Goal: Task Accomplishment & Management: Use online tool/utility

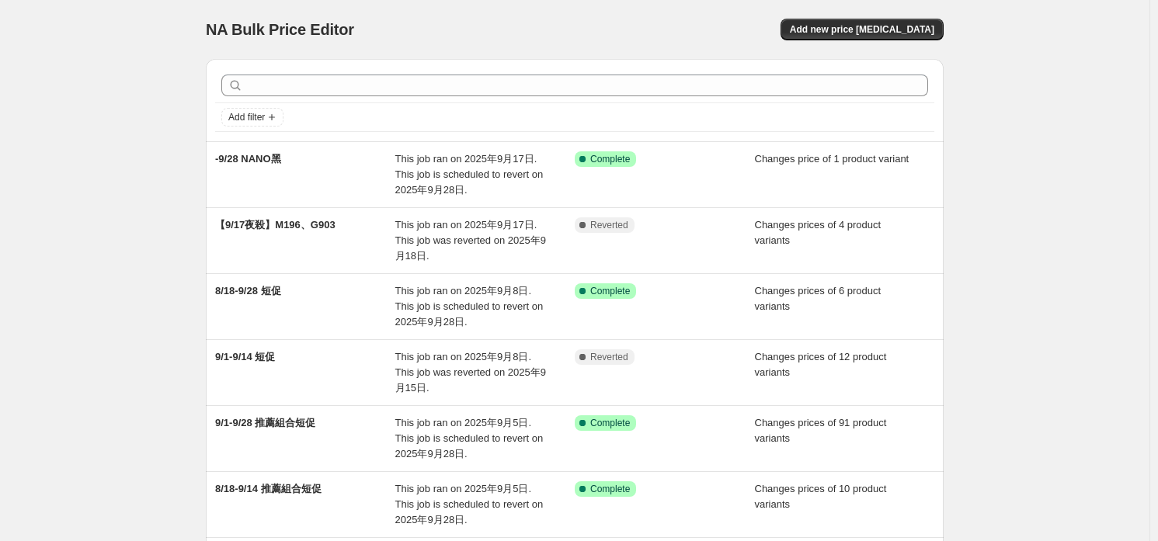
click at [83, 332] on div "NA Bulk Price Editor. This page is ready NA Bulk Price Editor Add new price [ME…" at bounding box center [575, 478] width 1150 height 956
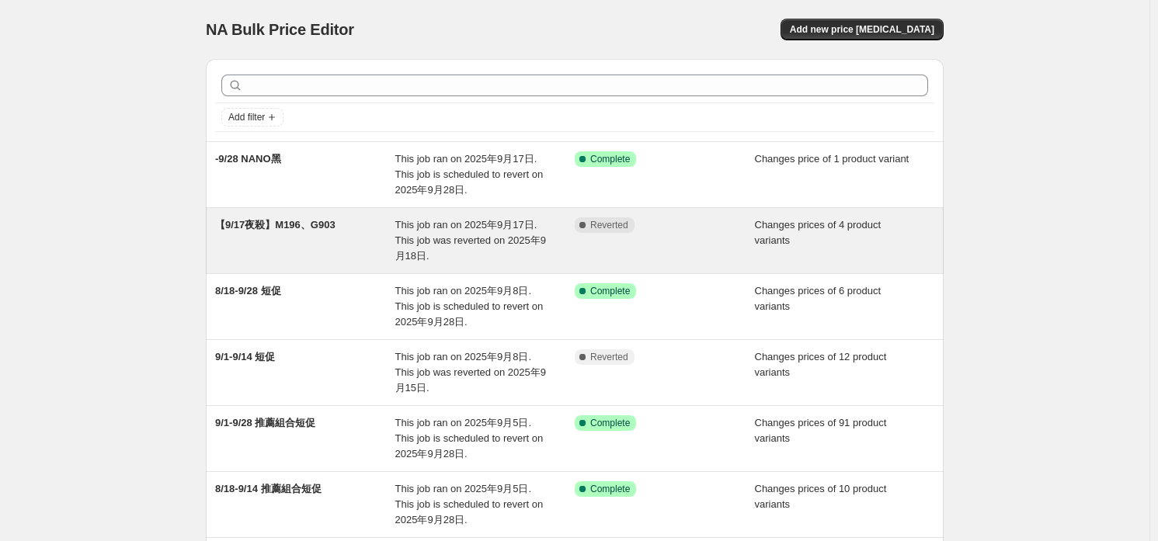
click at [492, 236] on span "This job ran on 2025年9月17日. This job was reverted on 2025年9月18日." at bounding box center [470, 240] width 151 height 43
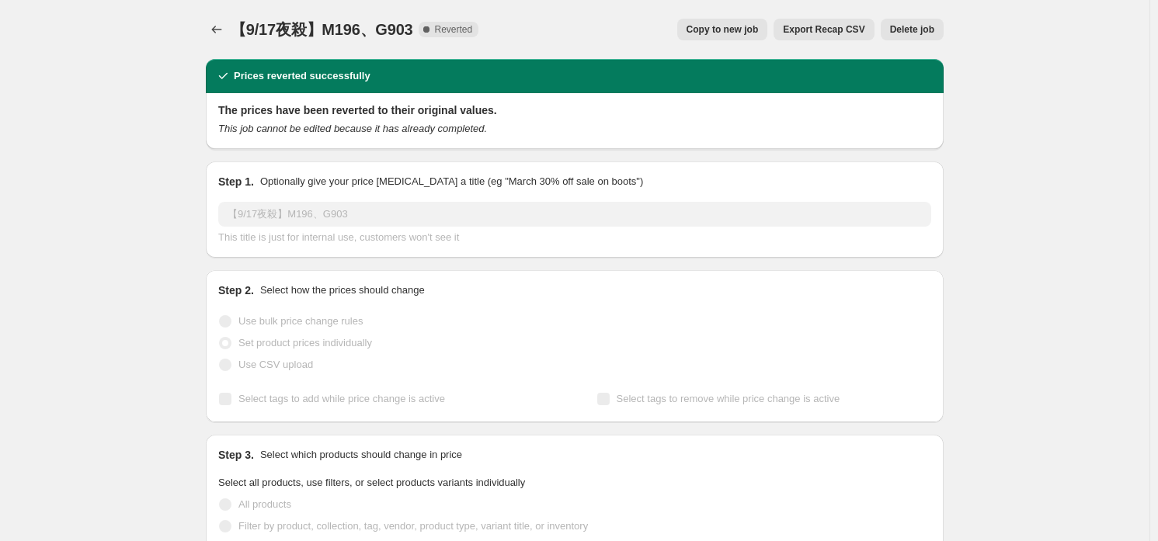
click at [768, 33] on button "Copy to new job" at bounding box center [722, 30] width 91 height 22
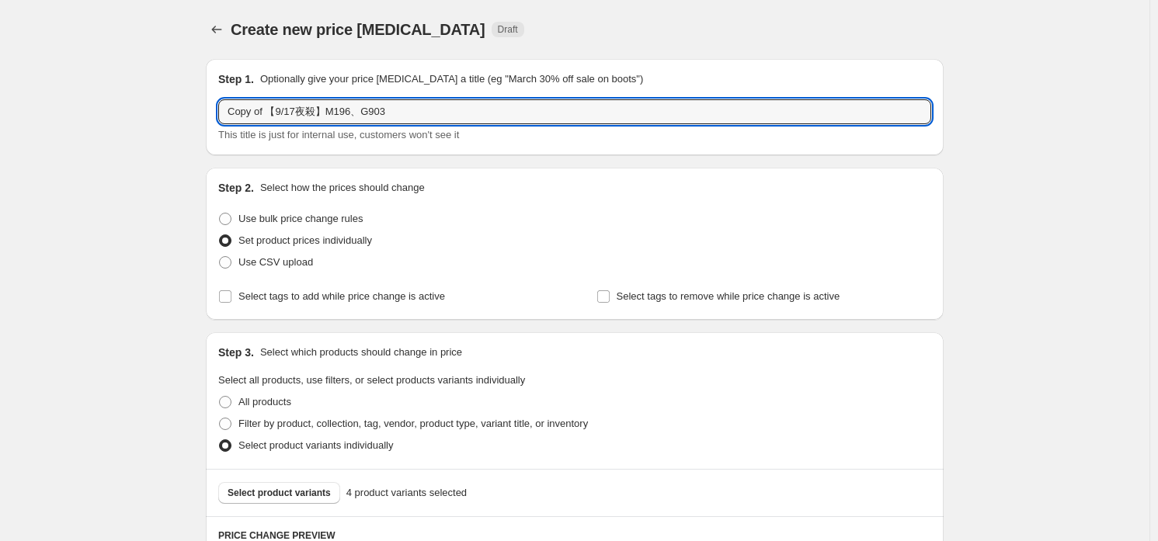
drag, startPoint x: 275, startPoint y: 110, endPoint x: 208, endPoint y: 97, distance: 68.1
click at [267, 103] on input "Copy of 【9/17夜殺】M196、G903" at bounding box center [574, 111] width 713 height 25
drag, startPoint x: 267, startPoint y: 108, endPoint x: 93, endPoint y: 114, distance: 174.1
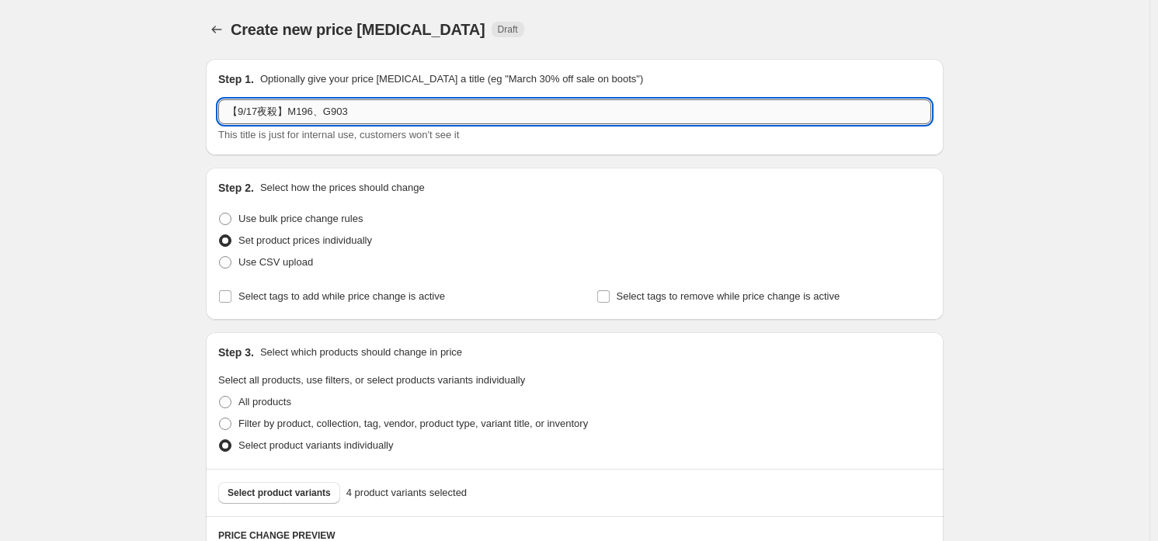
click at [256, 111] on input "【9/17夜殺】M196、G903" at bounding box center [574, 111] width 713 height 25
type input "【9/18夜殺】M196、G903"
click at [355, 117] on input "【9/18夜殺】M196、G903" at bounding box center [574, 111] width 713 height 25
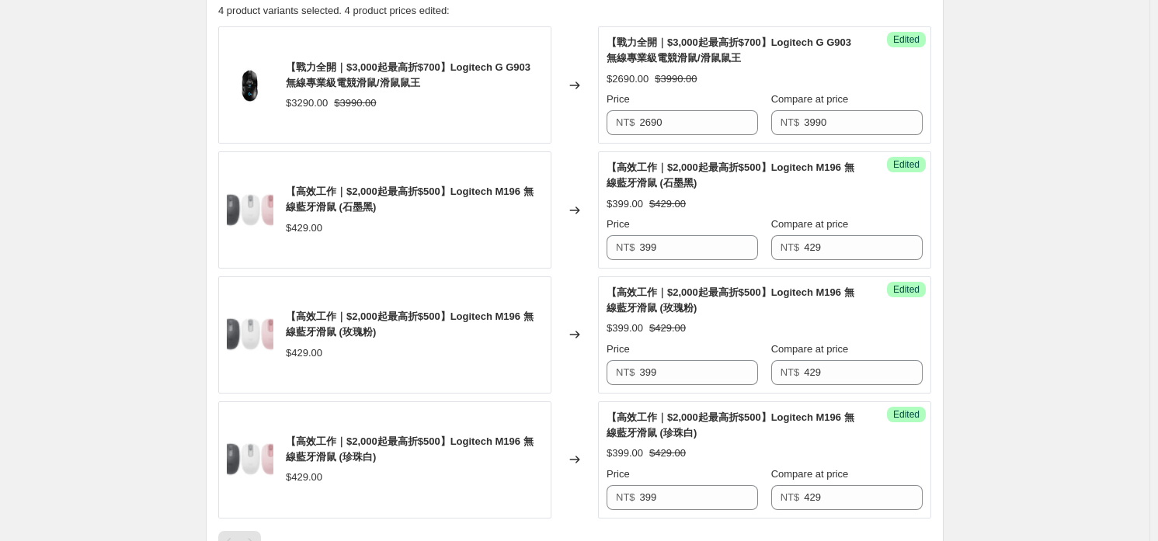
scroll to position [806, 0]
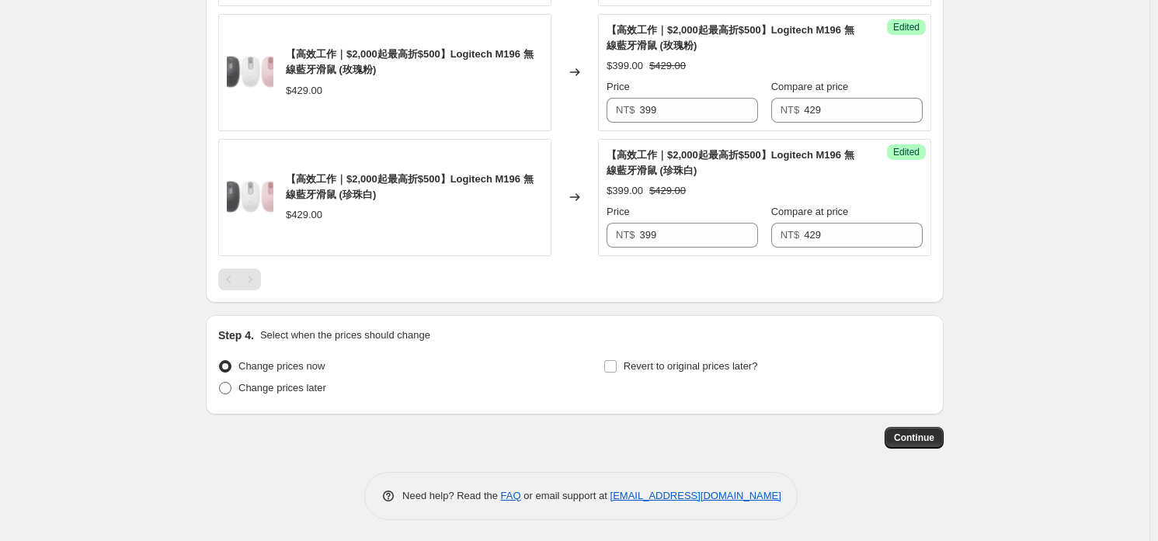
click at [270, 385] on span "Change prices later" at bounding box center [283, 388] width 88 height 12
click at [220, 383] on input "Change prices later" at bounding box center [219, 382] width 1 height 1
radio input "true"
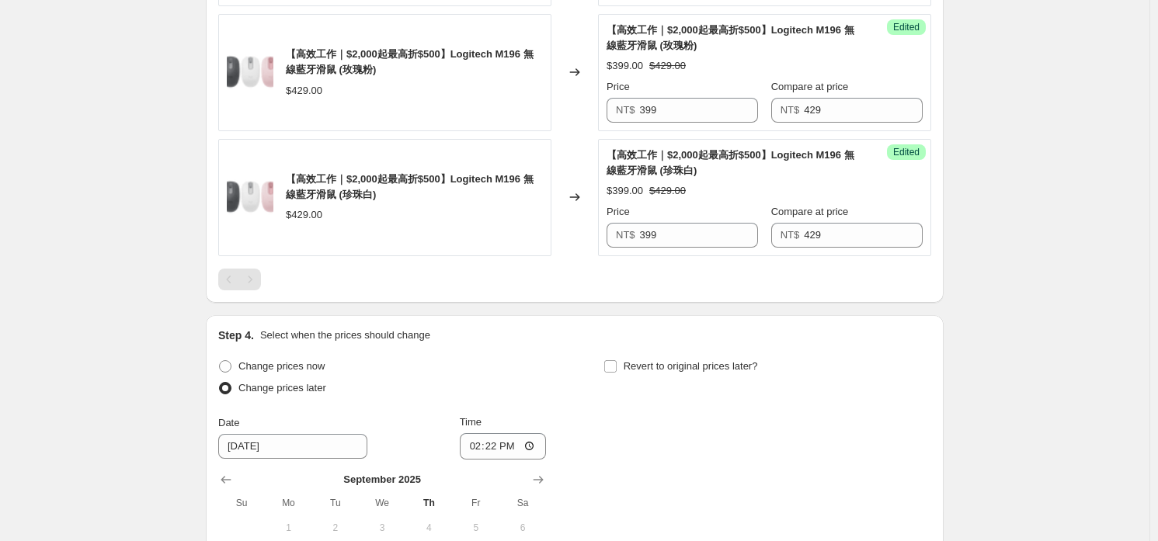
scroll to position [1039, 0]
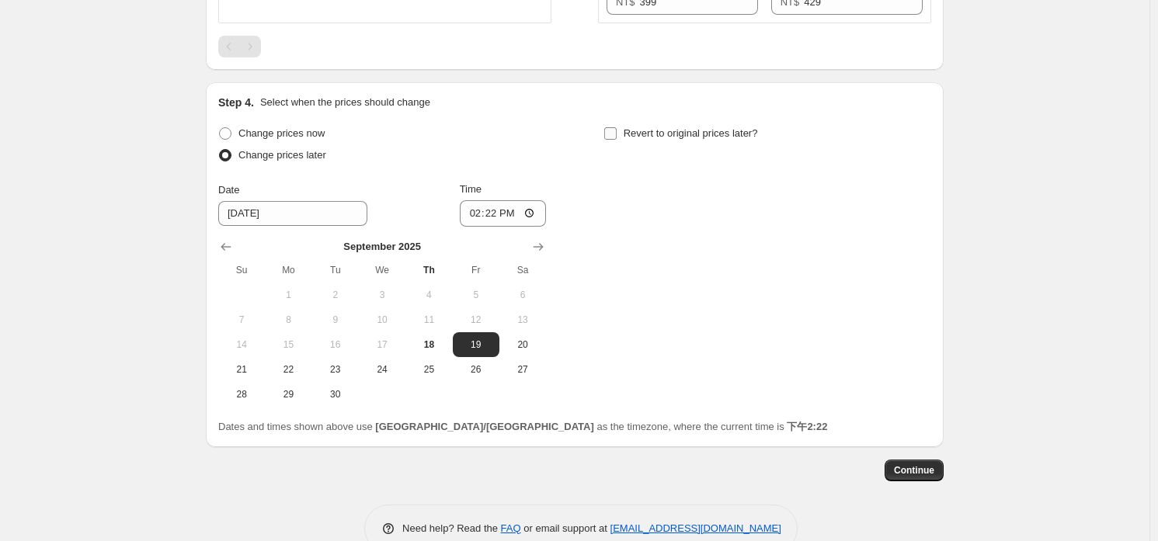
click at [680, 134] on span "Revert to original prices later?" at bounding box center [691, 133] width 134 height 12
click at [617, 134] on input "Revert to original prices later?" at bounding box center [610, 133] width 12 height 12
checkbox input "true"
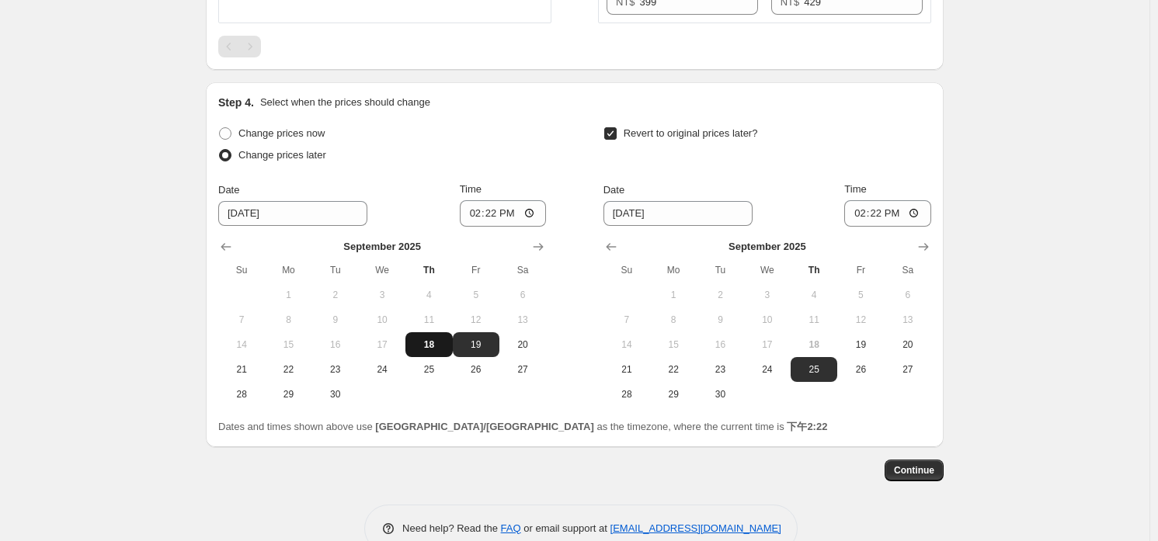
click at [445, 339] on span "18" at bounding box center [429, 345] width 34 height 12
type input "[DATE]"
click at [527, 202] on input "14:22" at bounding box center [503, 213] width 87 height 26
click at [538, 205] on input "14:22" at bounding box center [503, 213] width 87 height 26
click at [534, 218] on input "21:22" at bounding box center [503, 213] width 87 height 26
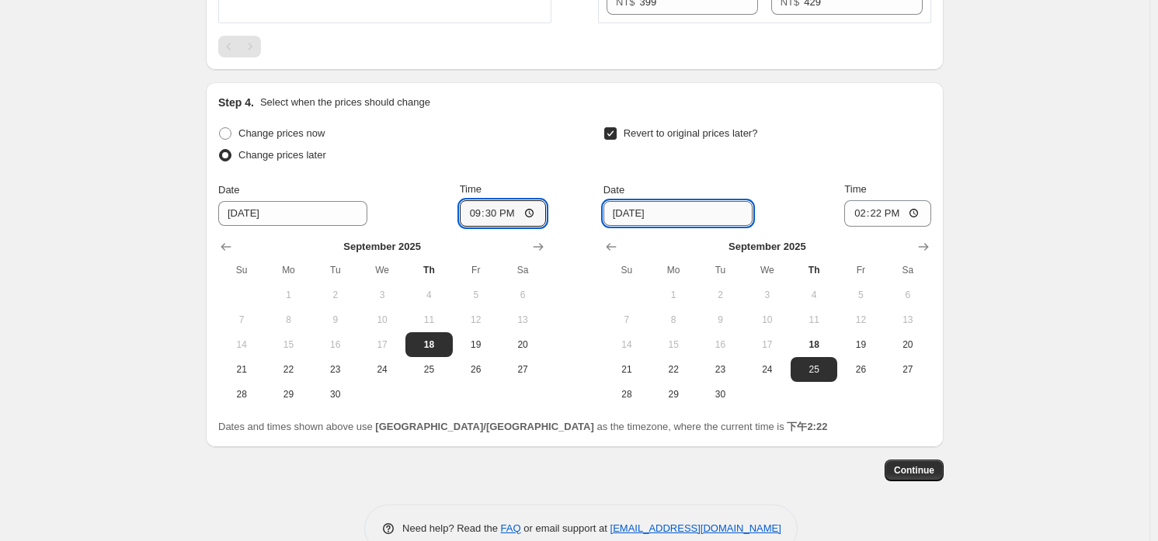
type input "21:30"
click at [668, 213] on input "[DATE]" at bounding box center [678, 213] width 149 height 25
click at [867, 343] on span "19" at bounding box center [861, 345] width 34 height 12
type input "[DATE]"
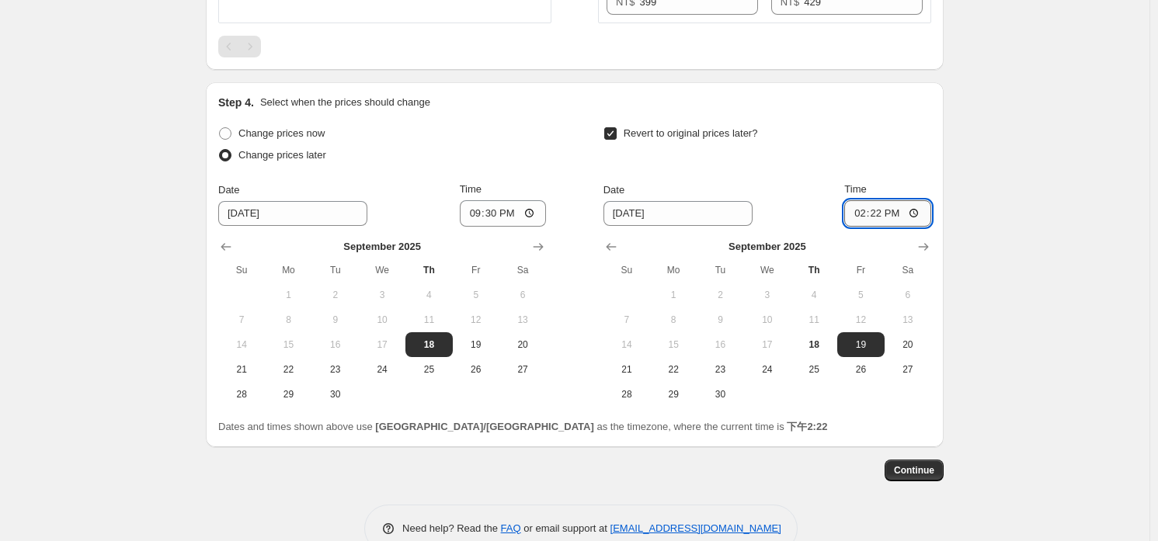
click at [887, 211] on input "14:22" at bounding box center [887, 213] width 87 height 26
click at [914, 215] on input "20:00" at bounding box center [887, 213] width 87 height 26
type input "08:00"
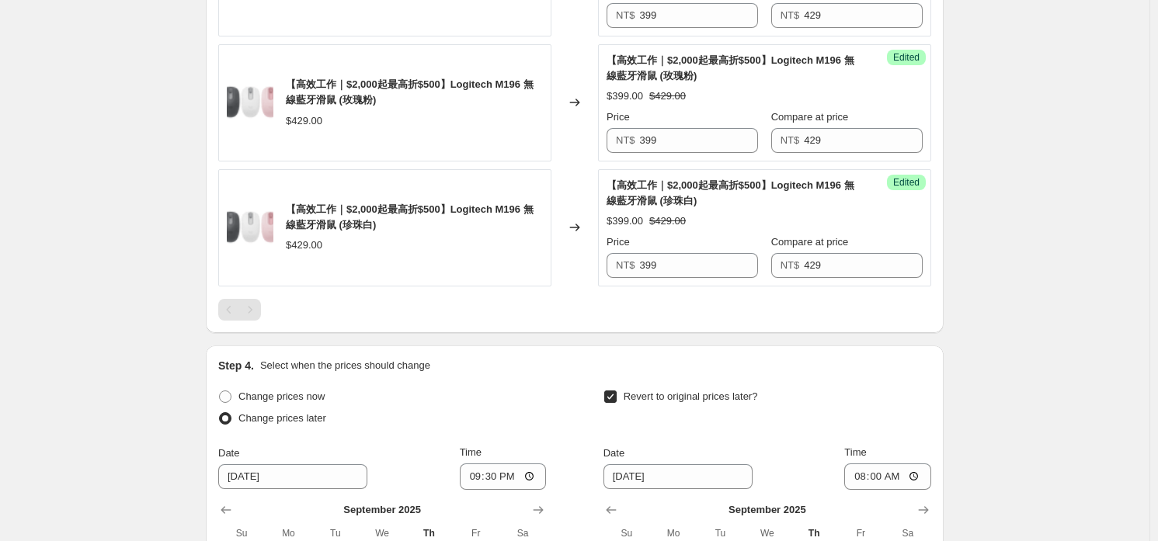
scroll to position [1072, 0]
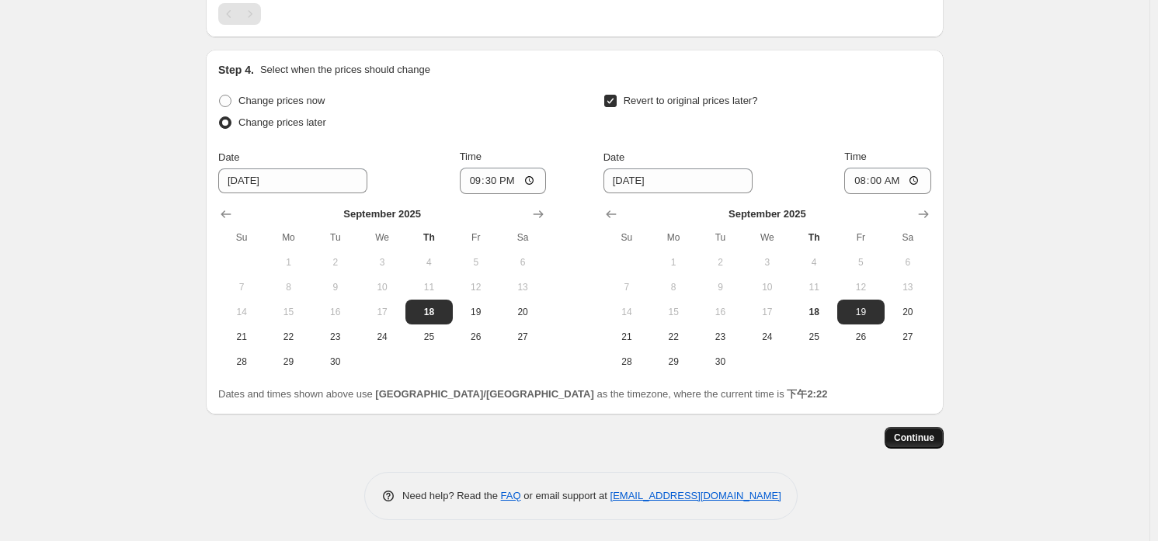
click at [930, 438] on span "Continue" at bounding box center [914, 438] width 40 height 12
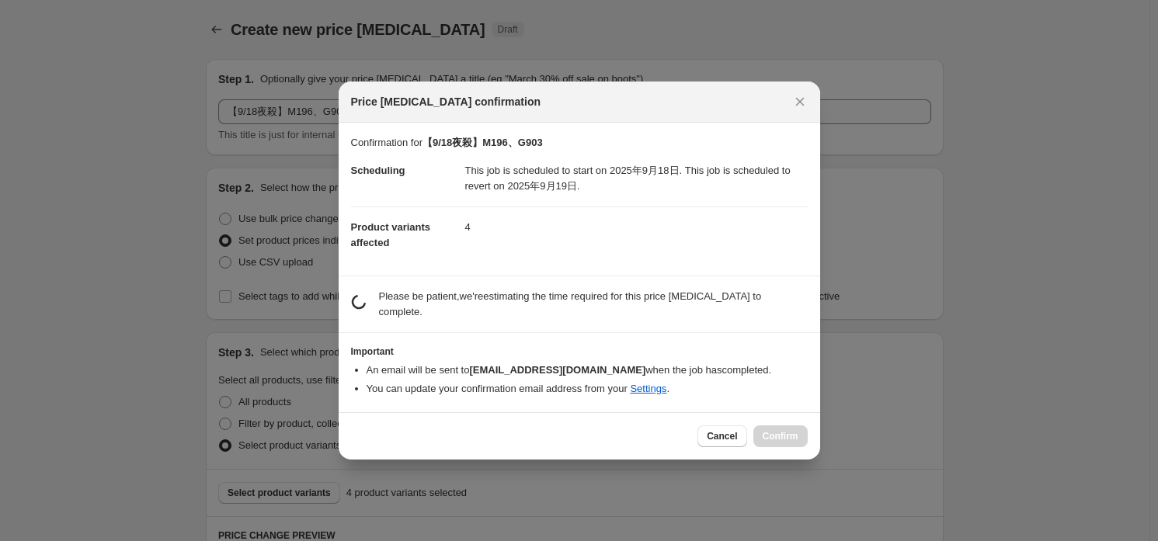
scroll to position [0, 0]
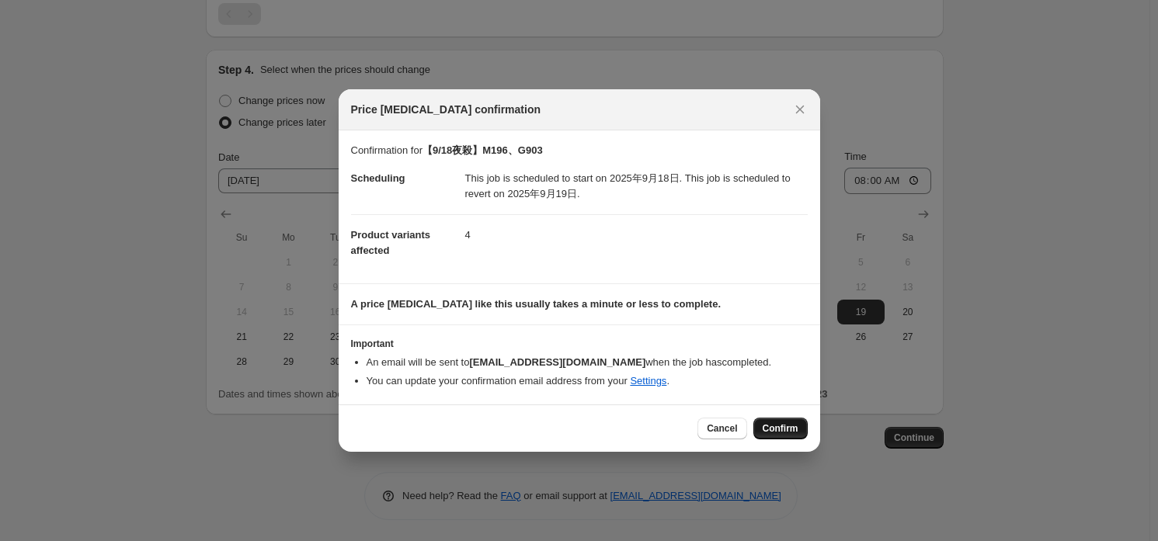
click at [789, 430] on span "Confirm" at bounding box center [781, 429] width 36 height 12
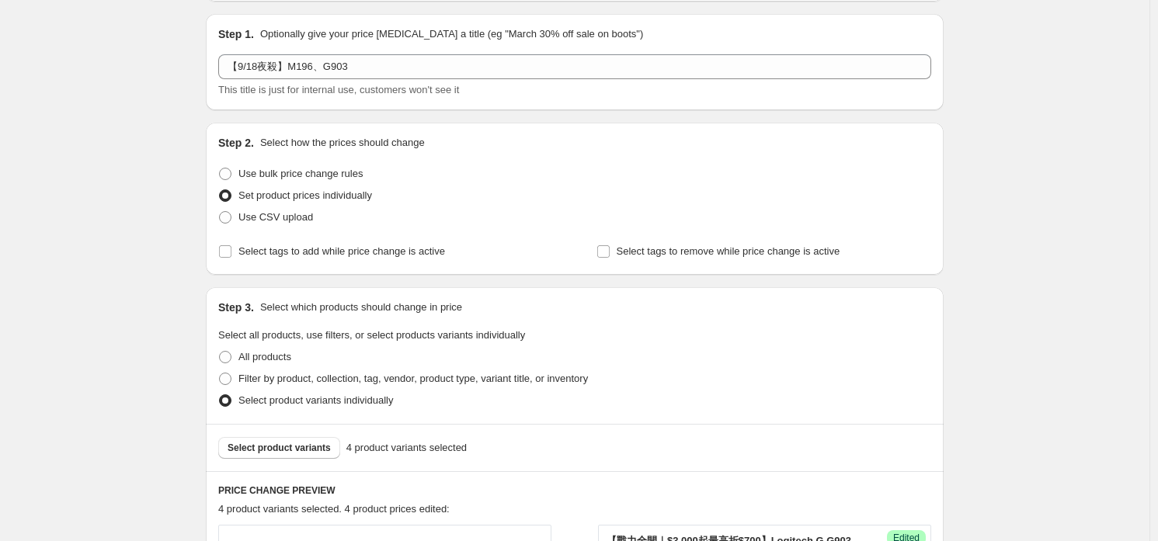
scroll to position [0, 0]
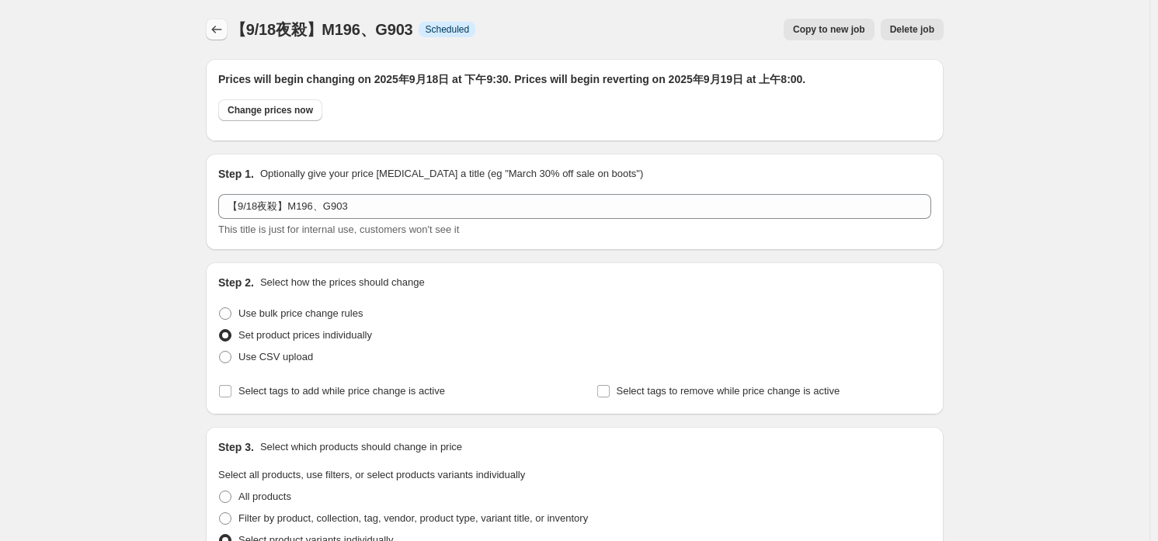
click at [215, 30] on icon "Price change jobs" at bounding box center [217, 30] width 16 height 16
